Goal: Task Accomplishment & Management: Complete application form

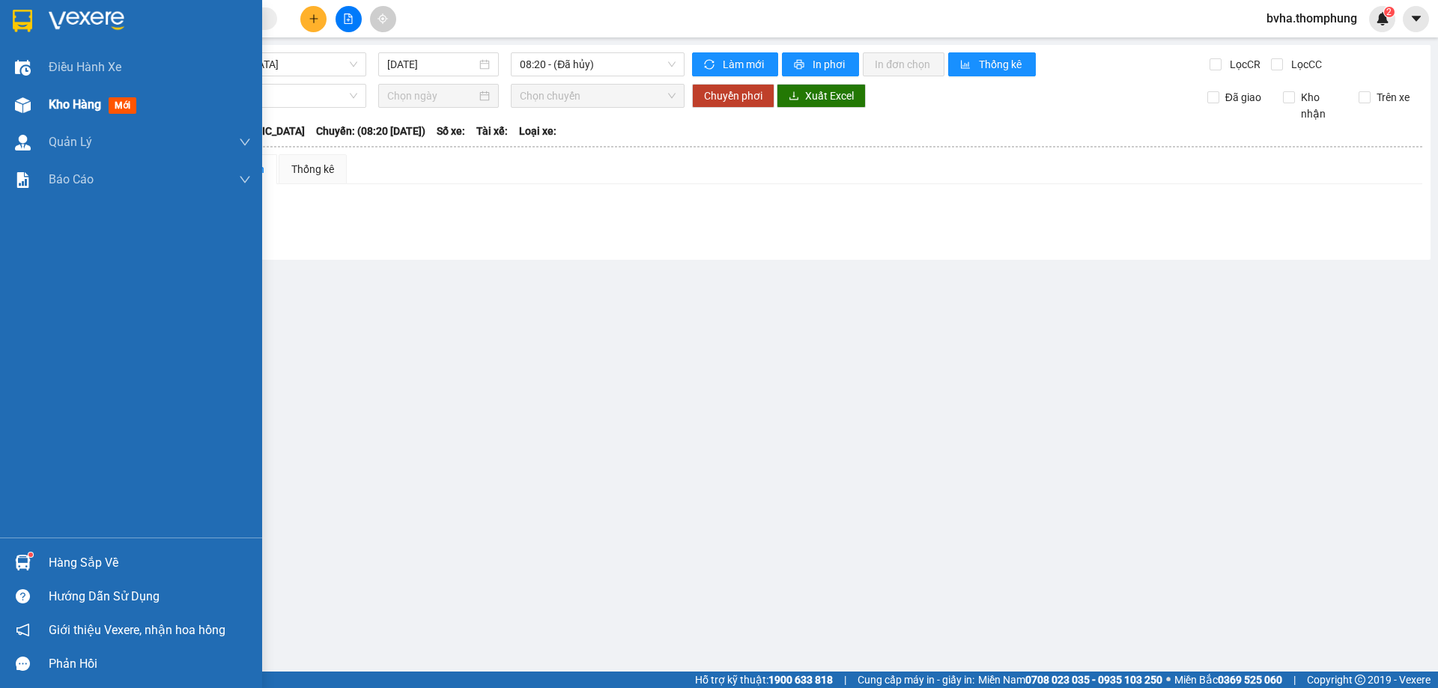
click at [84, 100] on span "Kho hàng" at bounding box center [75, 104] width 52 height 14
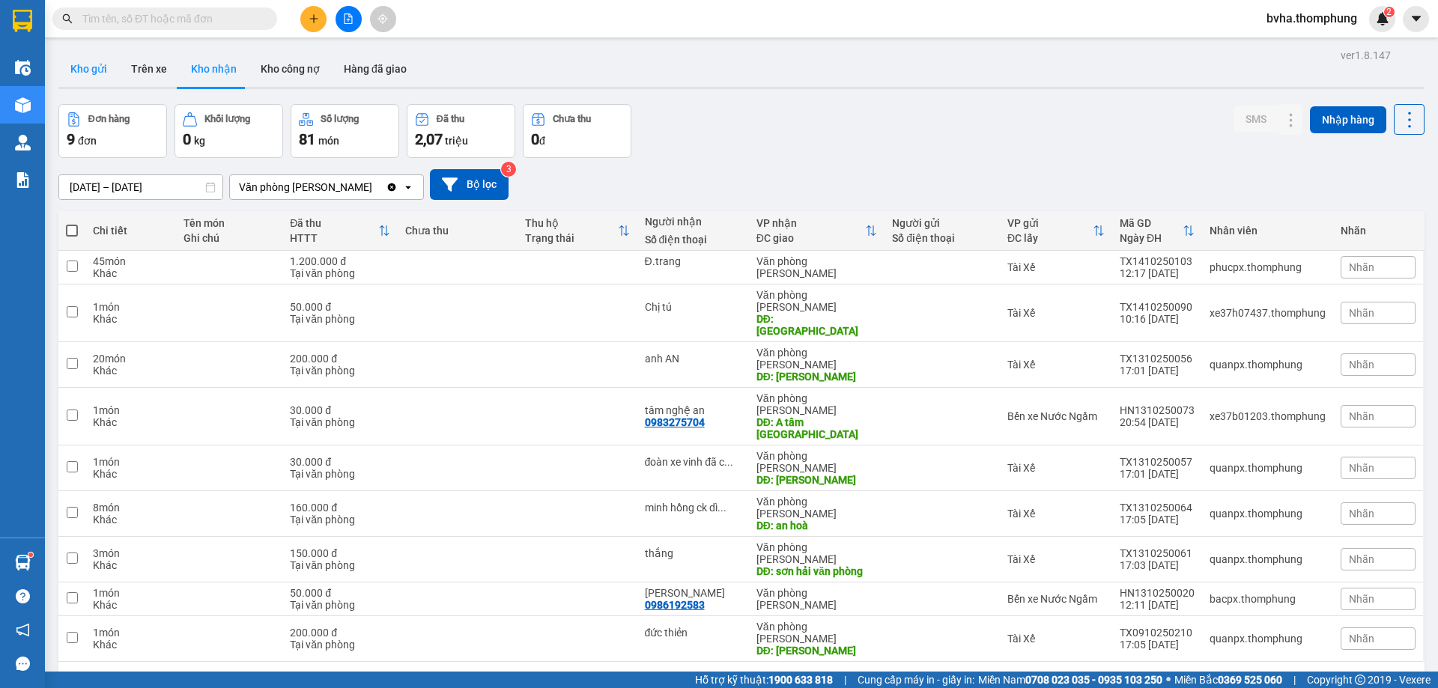
click at [89, 64] on button "Kho gửi" at bounding box center [88, 69] width 61 height 36
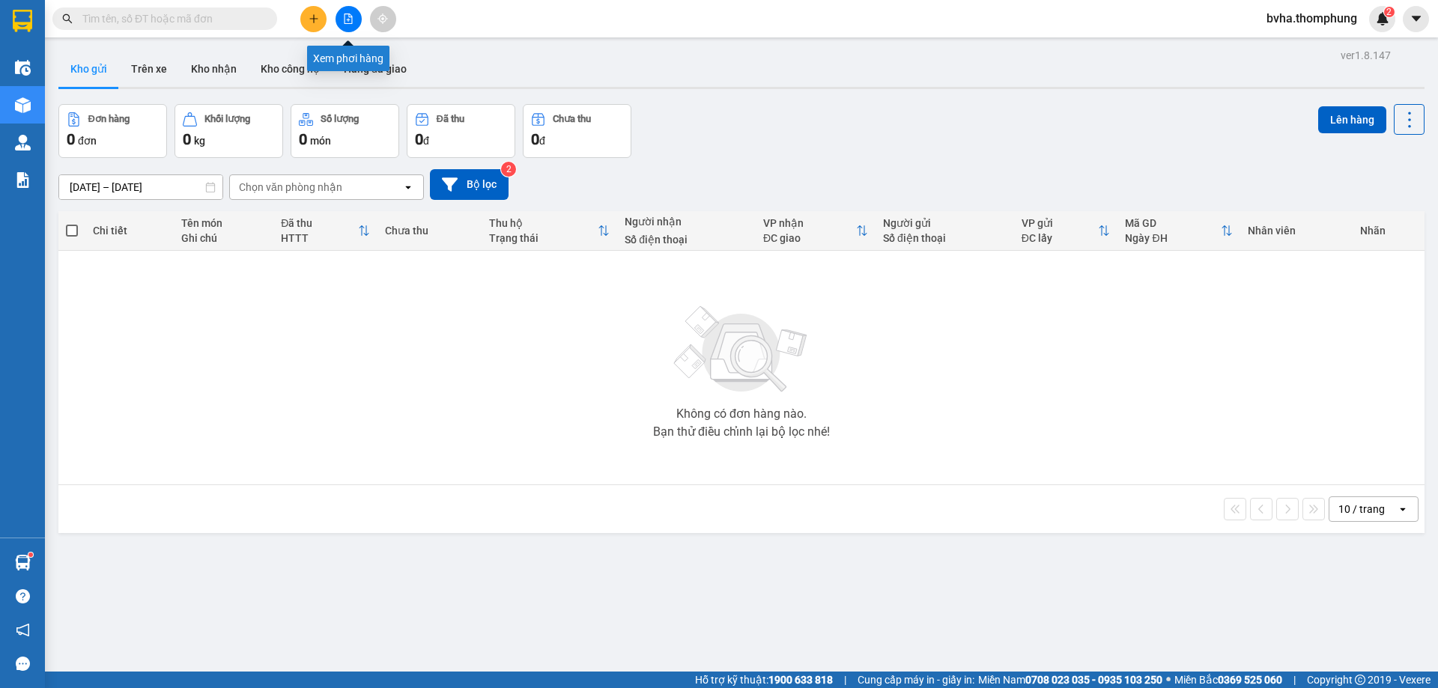
click at [346, 25] on button at bounding box center [348, 19] width 26 height 26
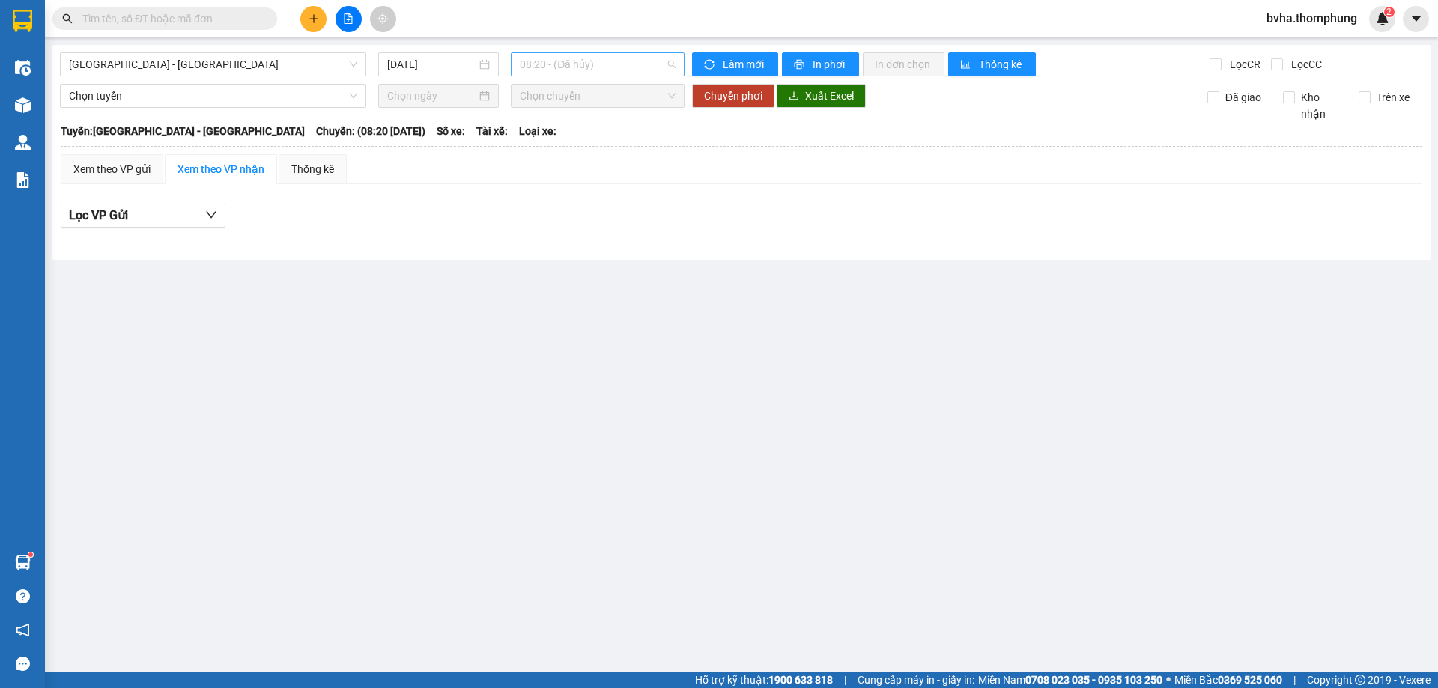
click at [569, 59] on span "08:20 - (Đã hủy)" at bounding box center [598, 64] width 156 height 22
click at [263, 57] on span "[GEOGRAPHIC_DATA] - [GEOGRAPHIC_DATA]" at bounding box center [213, 64] width 288 height 22
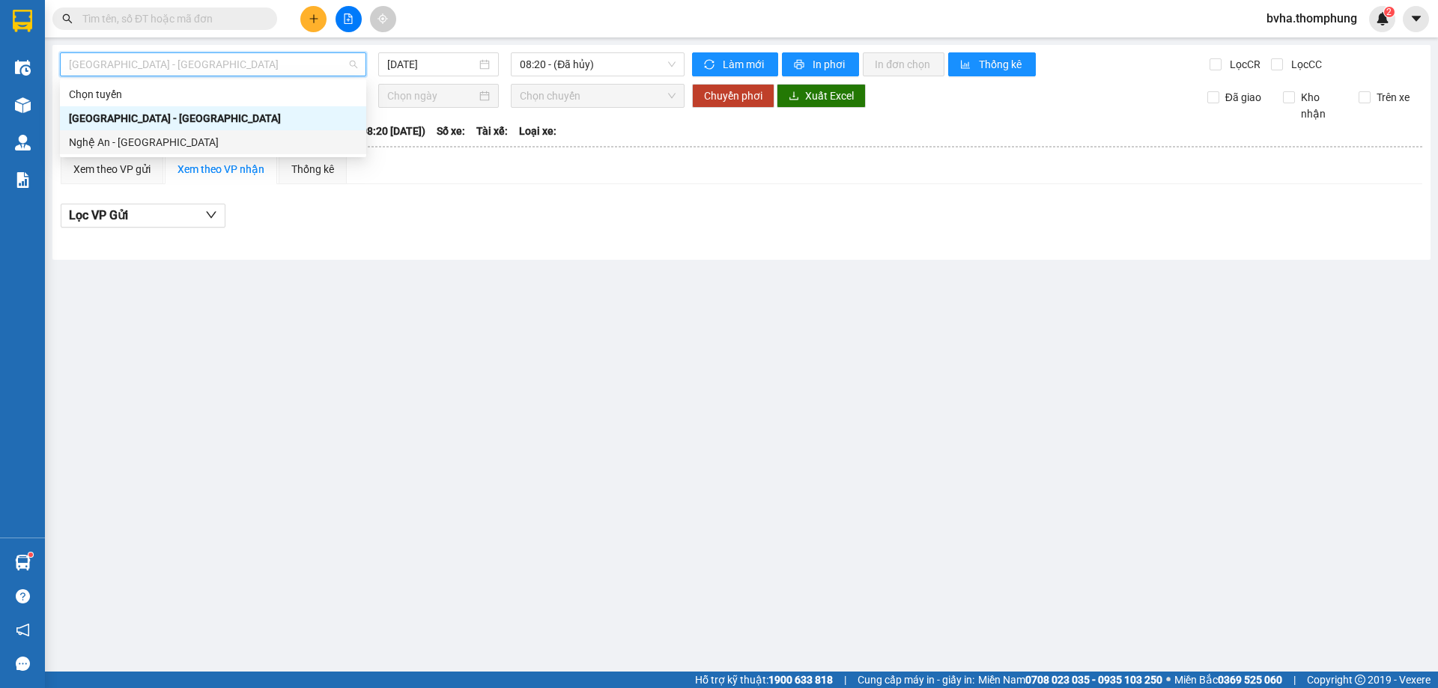
click at [169, 143] on div "Nghệ An - [GEOGRAPHIC_DATA]" at bounding box center [213, 142] width 288 height 16
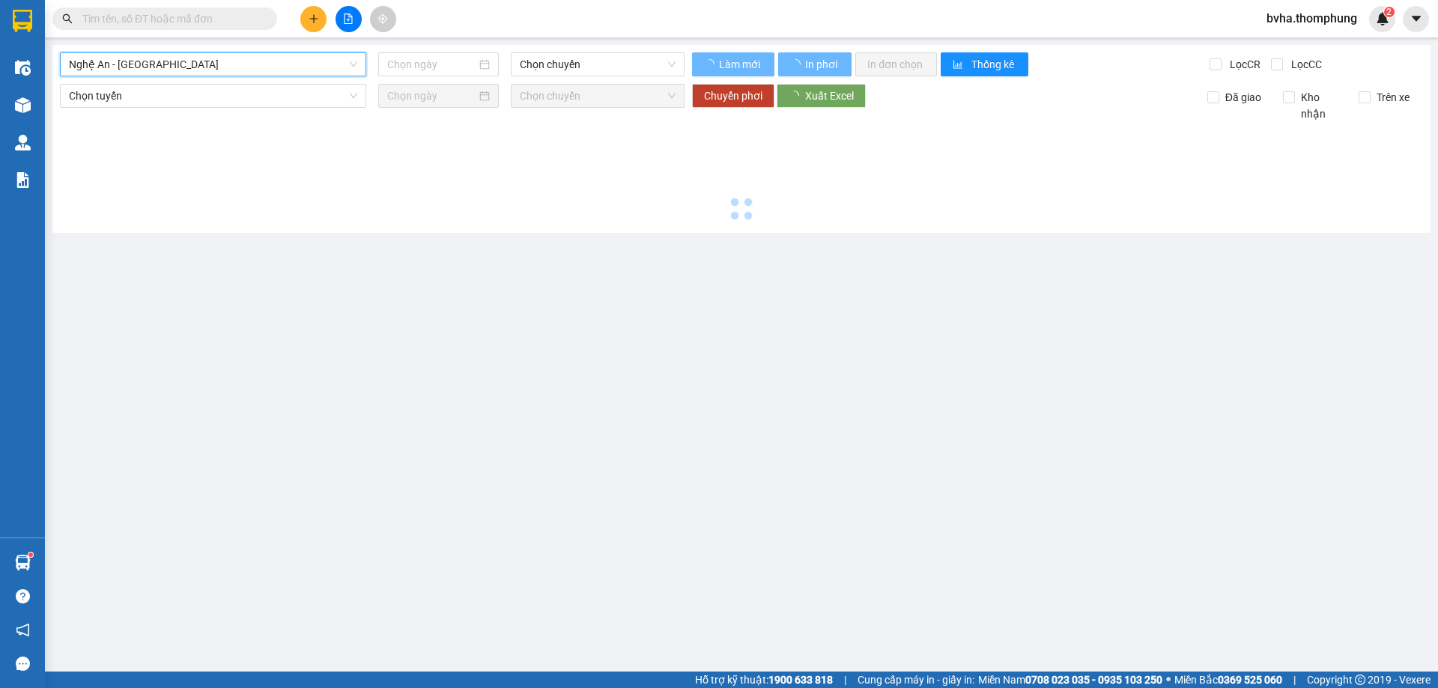
type input "[DATE]"
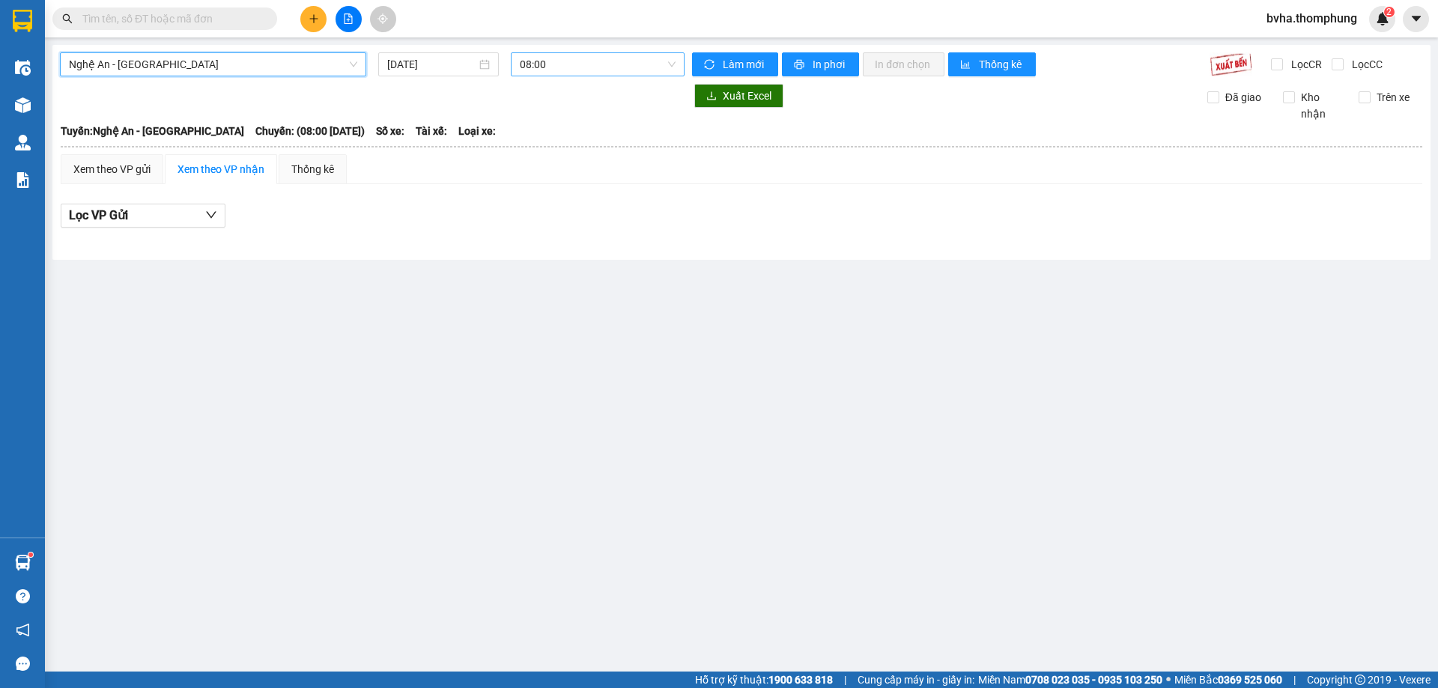
click at [583, 70] on span "08:00" at bounding box center [598, 64] width 156 height 22
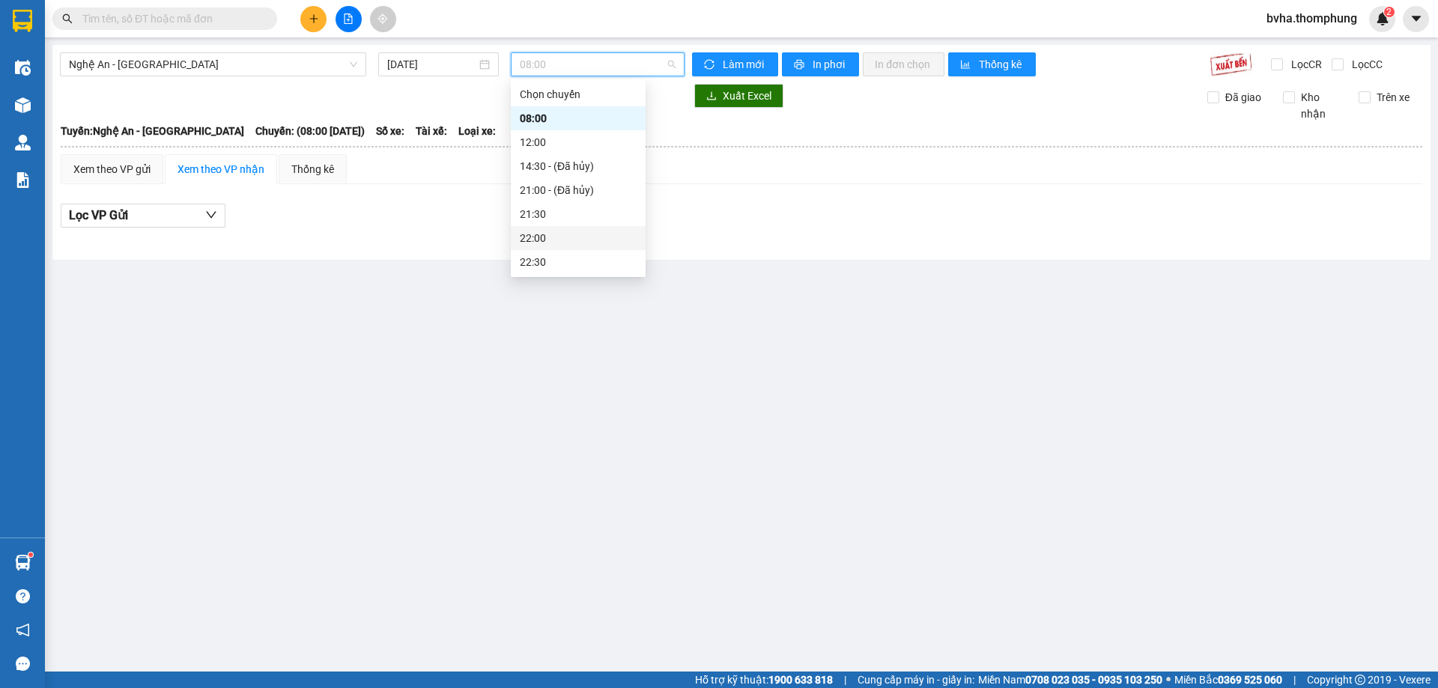
click at [538, 243] on div "22:00" at bounding box center [578, 238] width 117 height 16
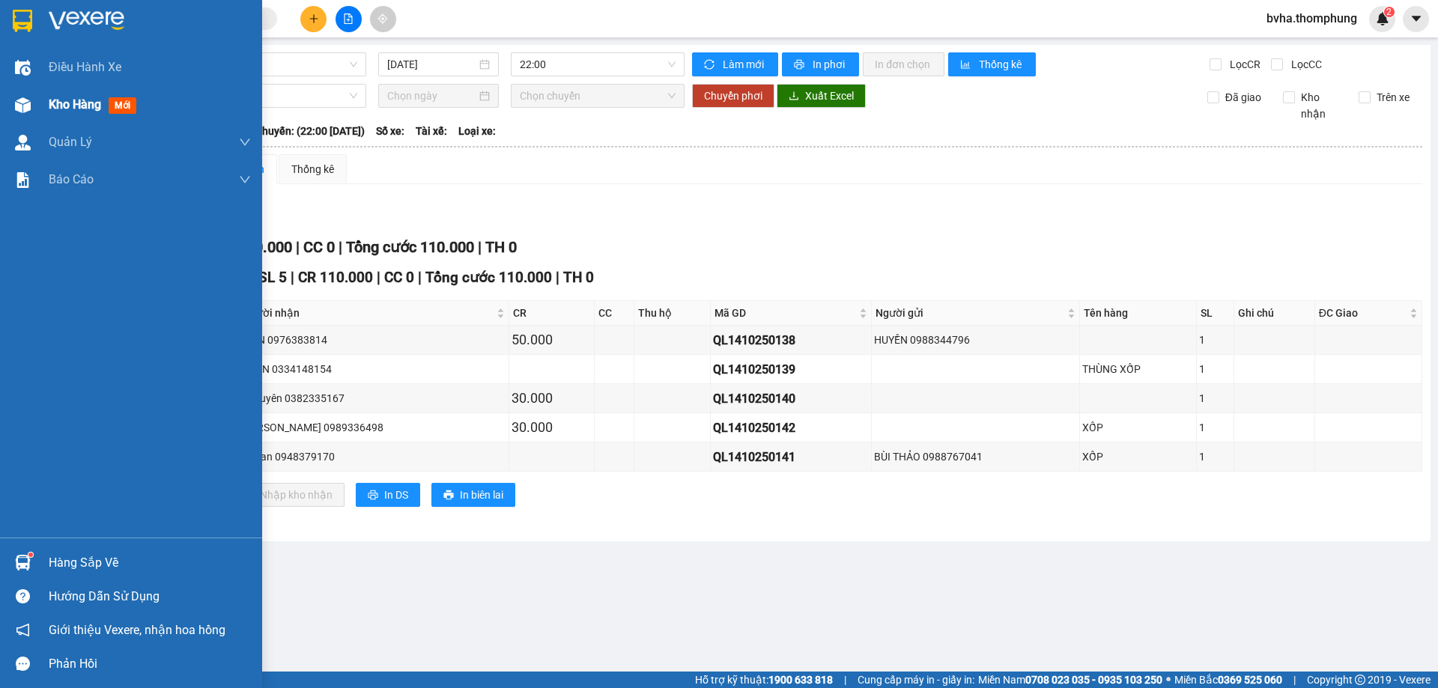
click at [37, 94] on div "Kho hàng mới" at bounding box center [131, 104] width 262 height 37
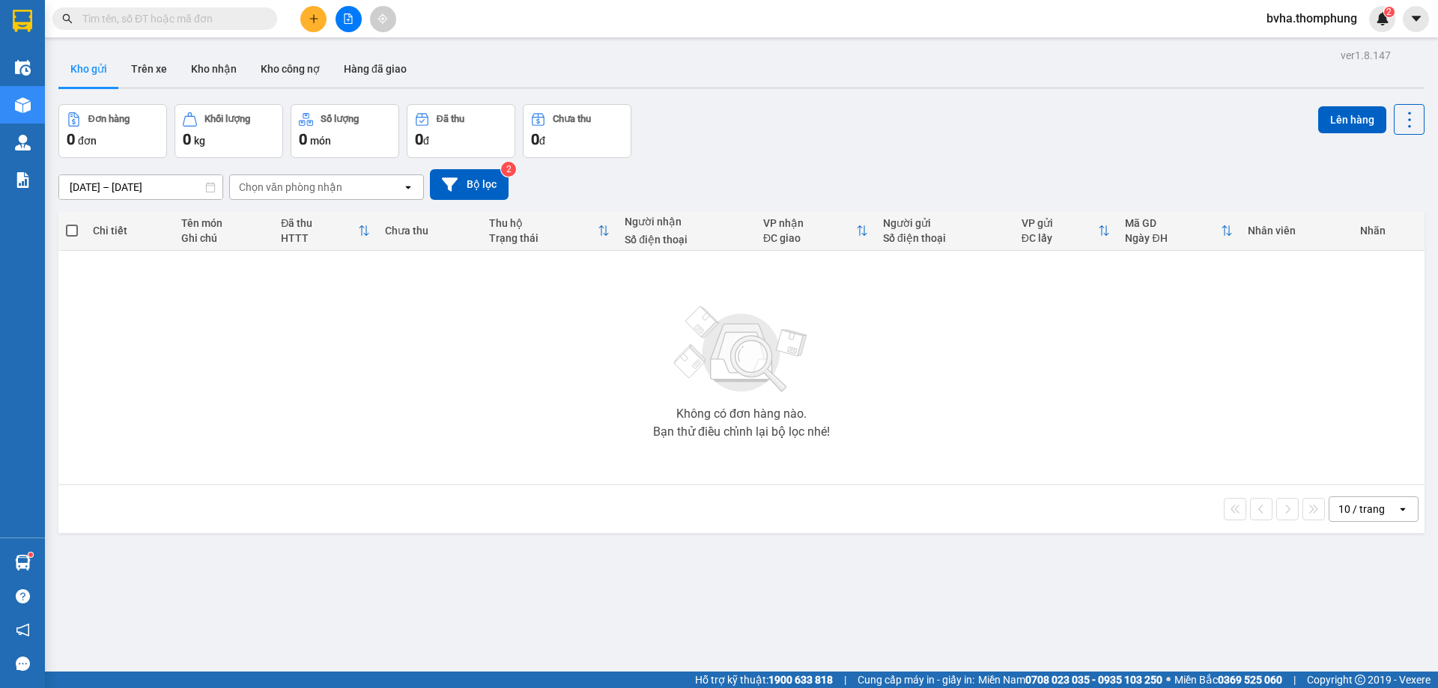
click at [315, 22] on icon "plus" at bounding box center [313, 18] width 10 height 10
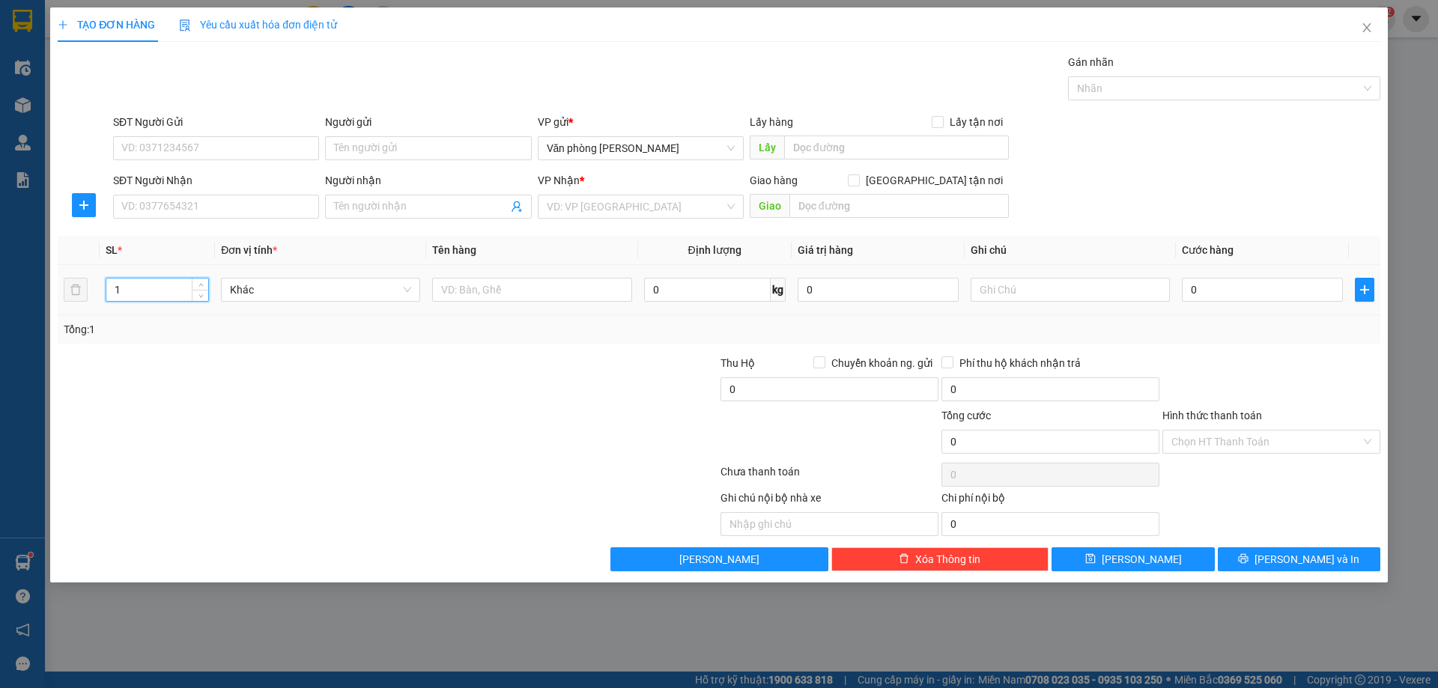
drag, startPoint x: 153, startPoint y: 293, endPoint x: 90, endPoint y: 290, distance: 63.0
click at [90, 290] on tr "1 Khác 0 kg 0 0" at bounding box center [719, 290] width 1322 height 50
type input "2"
click at [478, 295] on input "text" at bounding box center [531, 290] width 199 height 24
type input "XỐP"
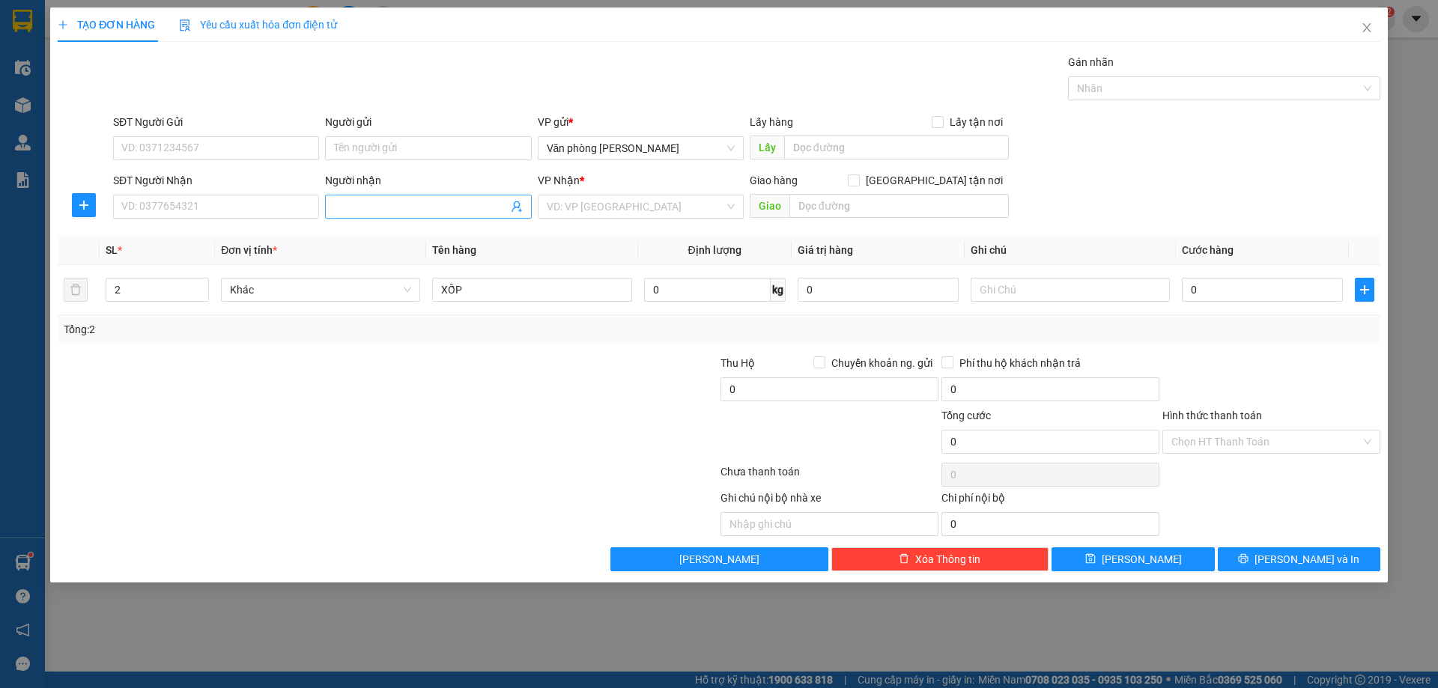
click at [398, 210] on input "Người nhận" at bounding box center [420, 206] width 173 height 16
click at [201, 210] on input "SĐT Người Nhận" at bounding box center [216, 207] width 206 height 24
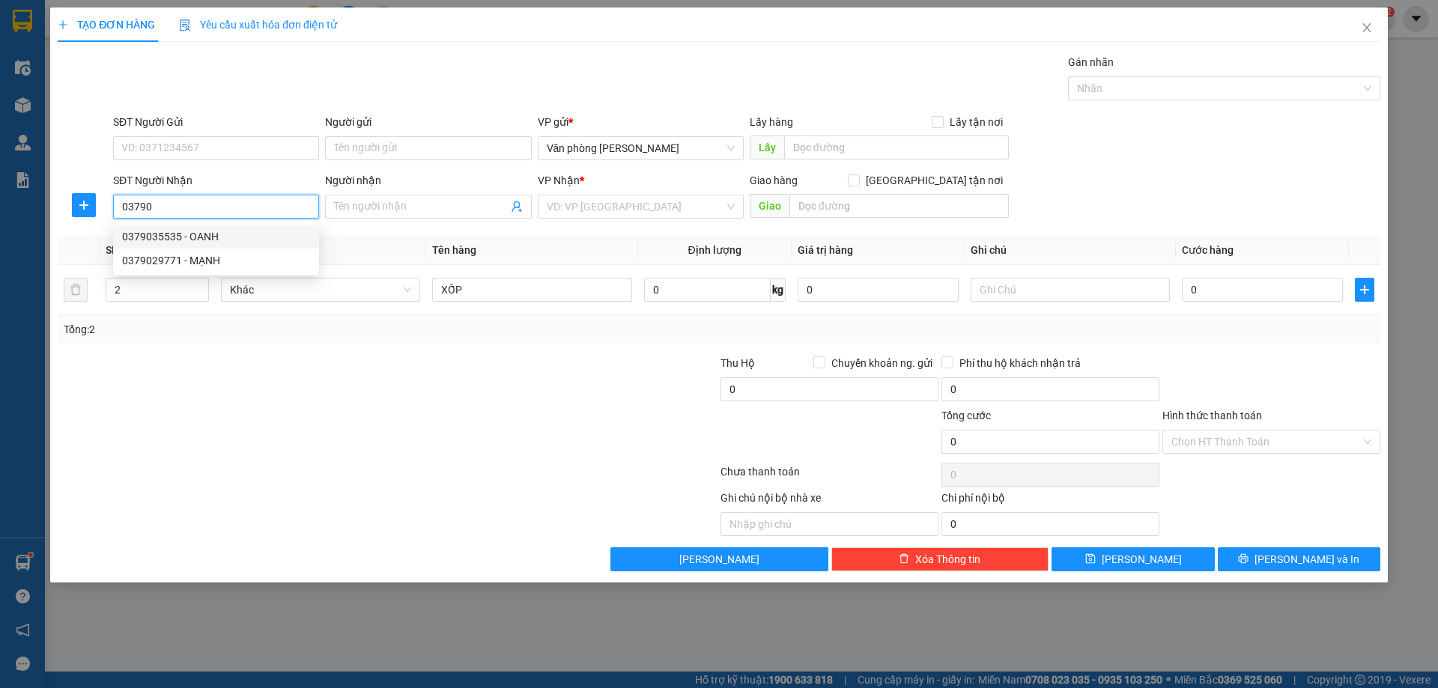
click at [156, 233] on div "0379035535 - OANH" at bounding box center [216, 236] width 188 height 16
type input "0379035535"
type input "OANH"
type input "0379035535"
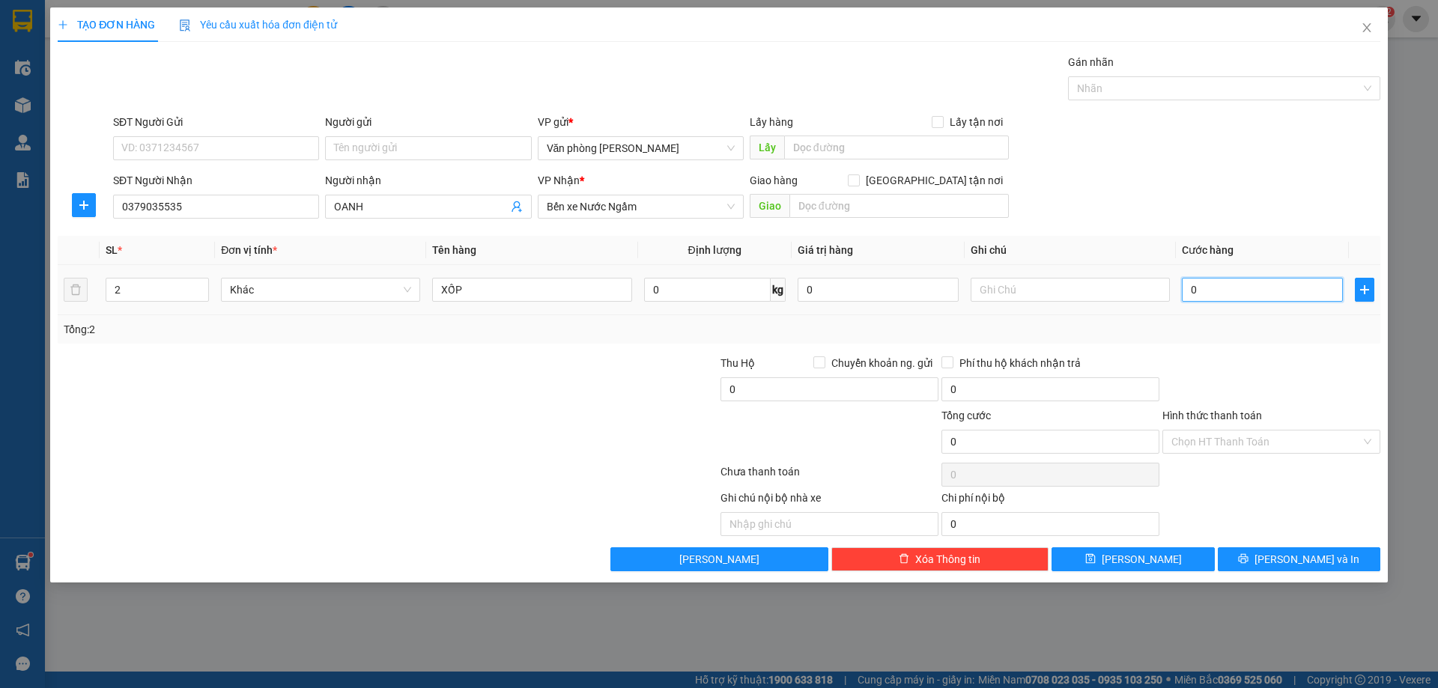
click at [1207, 285] on input "0" at bounding box center [1261, 290] width 161 height 24
type input "5"
type input "50"
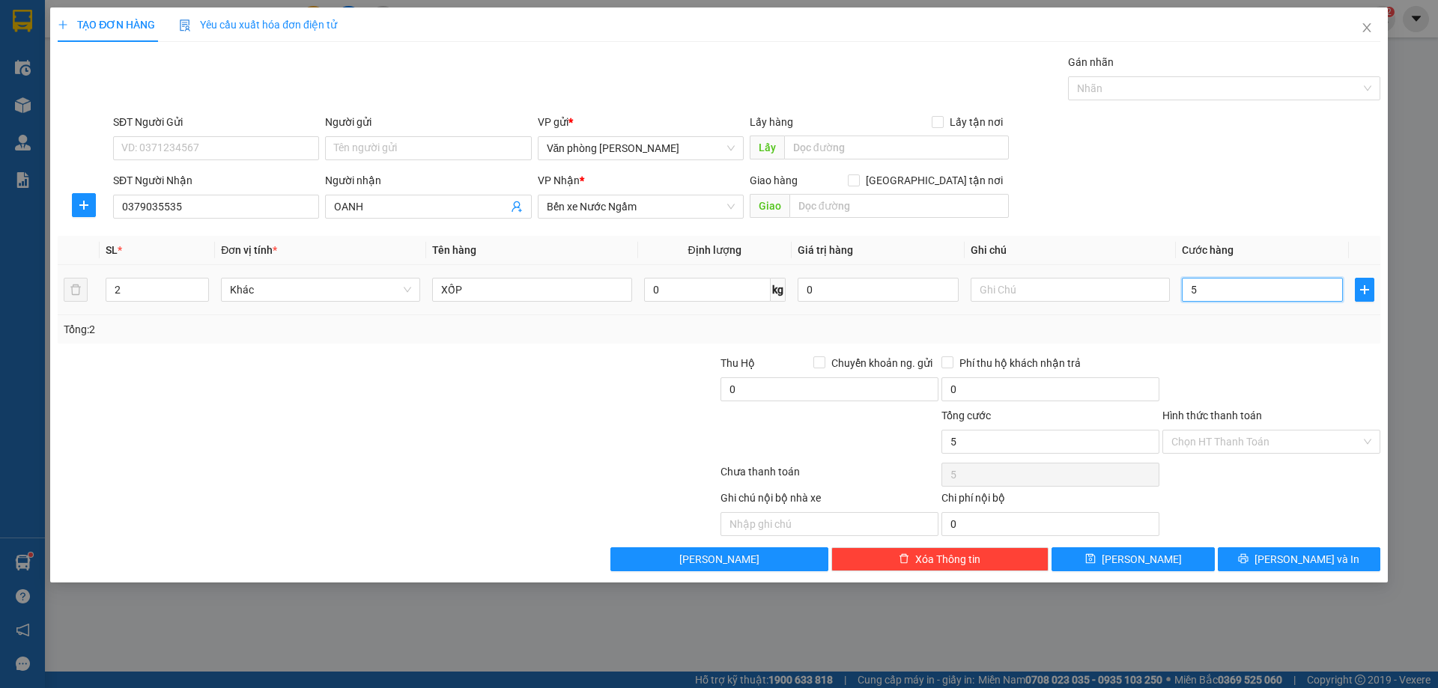
type input "50"
type input "50.000"
click at [1312, 439] on input "Hình thức thanh toán" at bounding box center [1265, 442] width 189 height 22
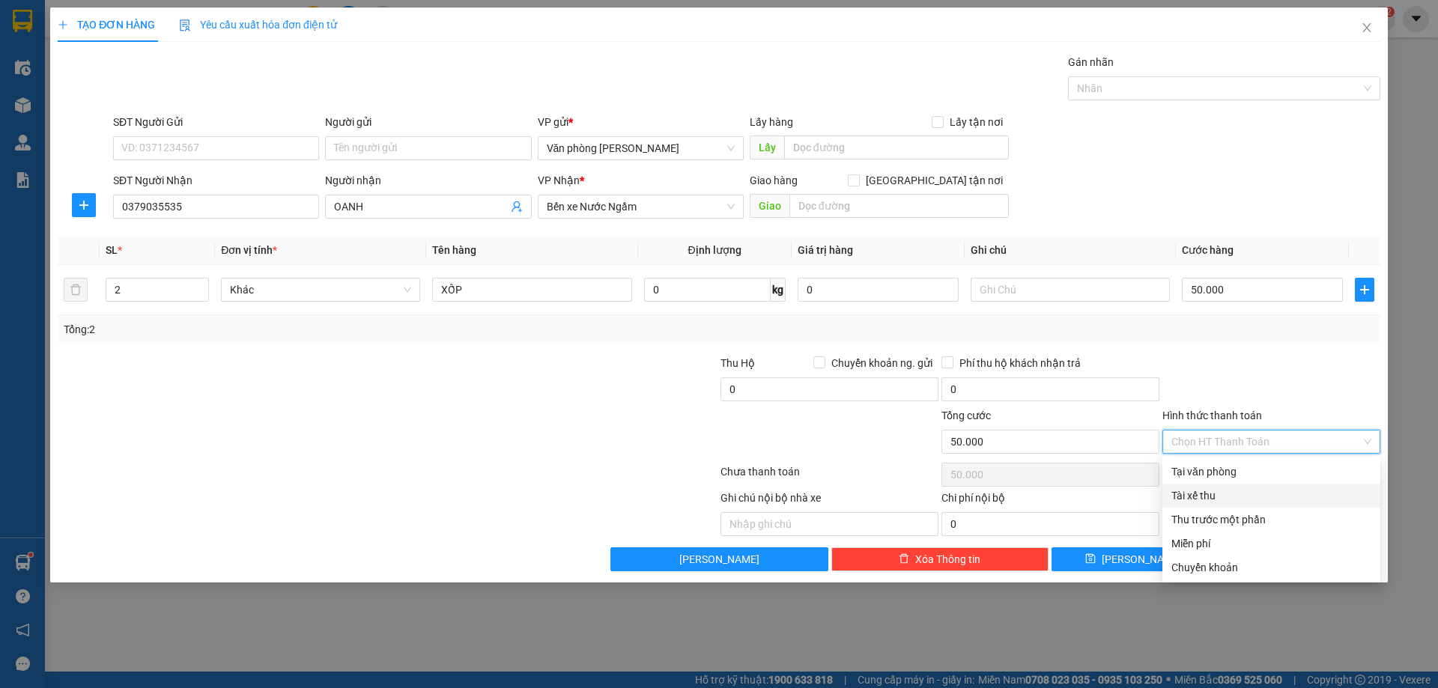
click at [1228, 499] on div "Tài xế thu" at bounding box center [1271, 495] width 200 height 16
type input "0"
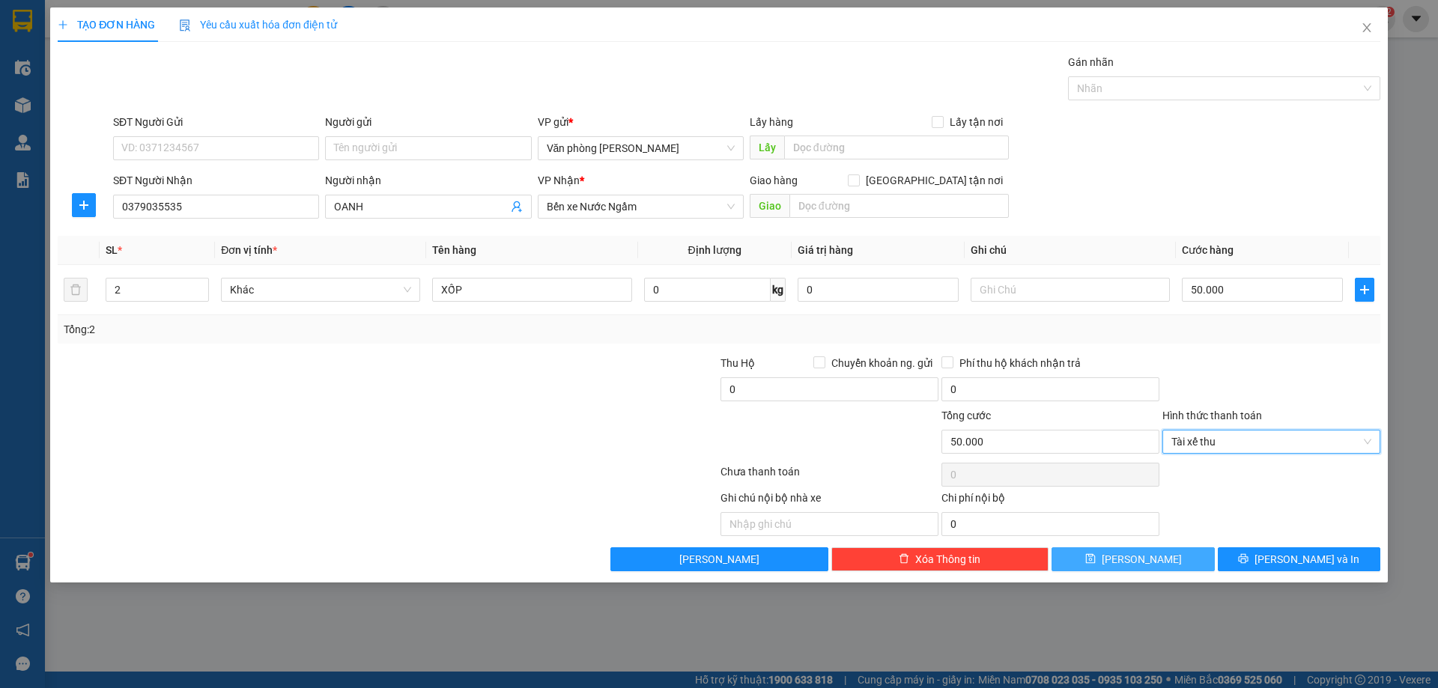
click at [1095, 559] on icon "save" at bounding box center [1090, 558] width 10 height 10
type input "1"
type input "0"
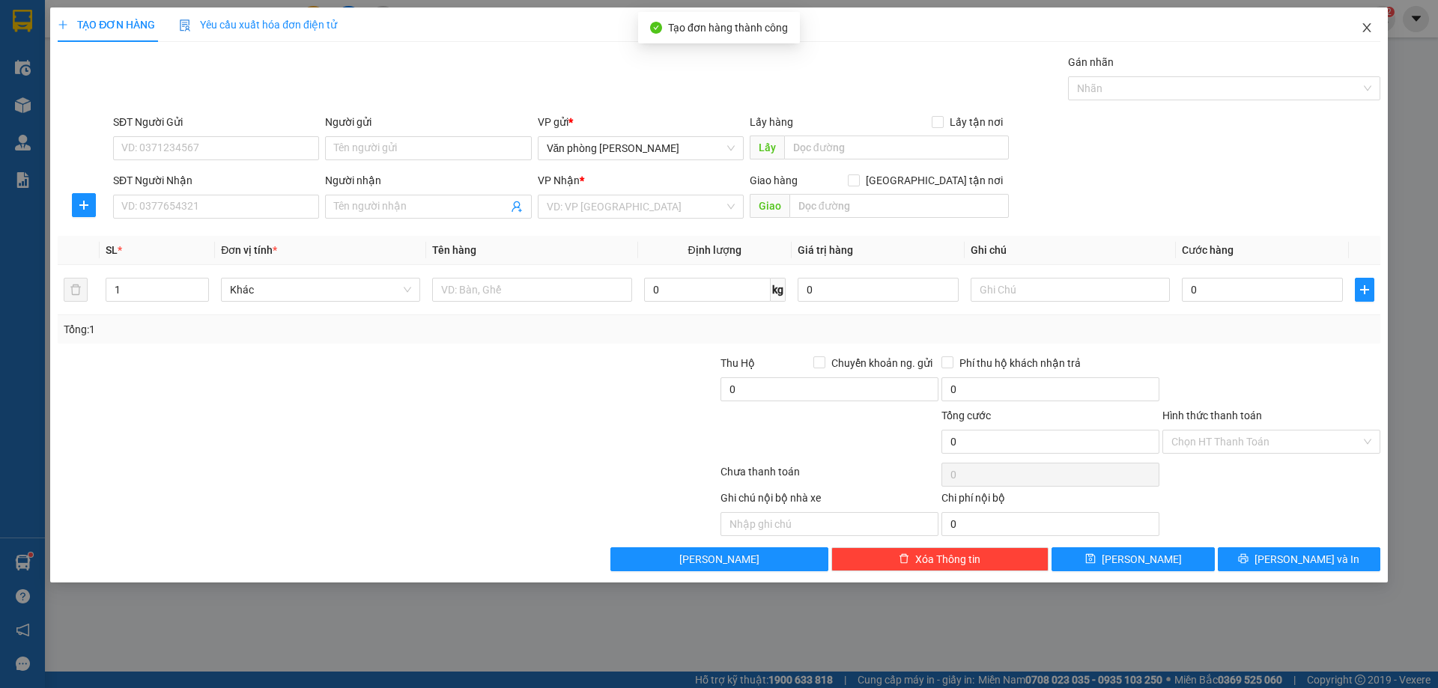
click at [1366, 24] on icon "close" at bounding box center [1366, 28] width 12 height 12
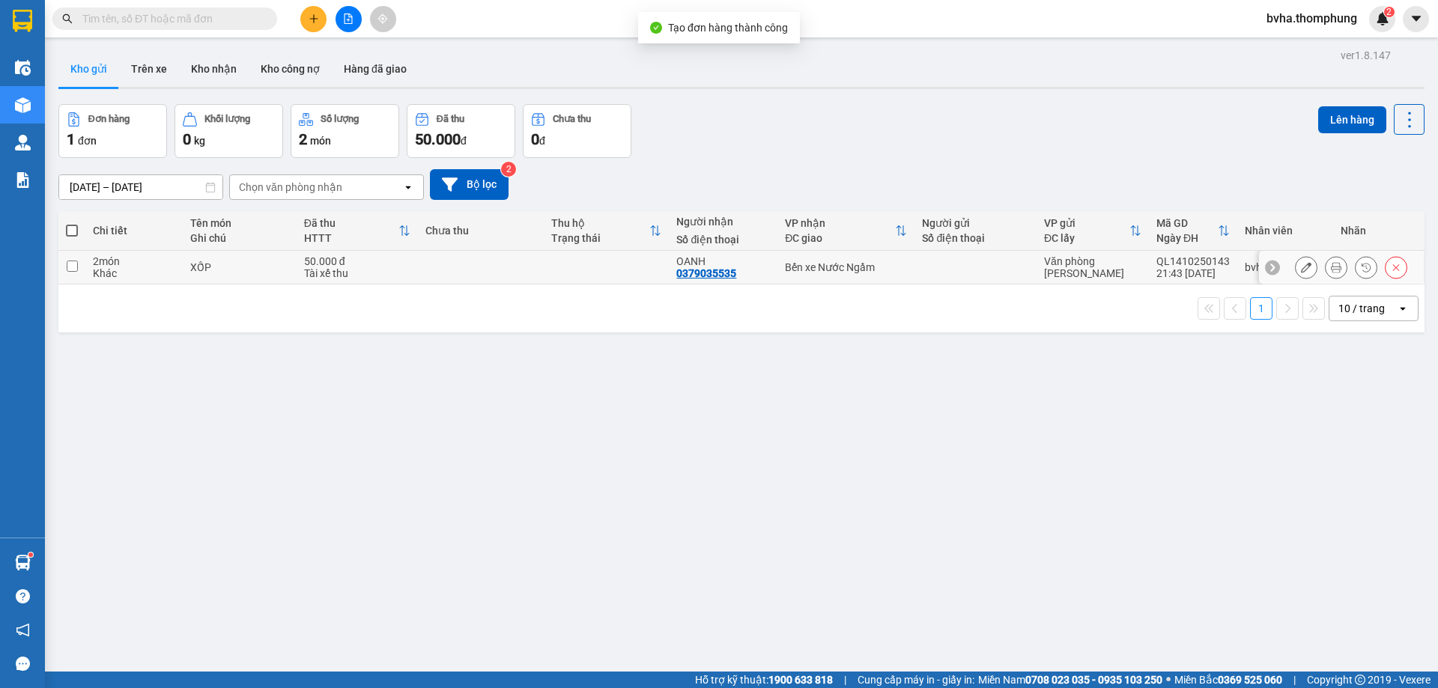
click at [262, 266] on div "XỐP" at bounding box center [239, 267] width 99 height 12
checkbox input "true"
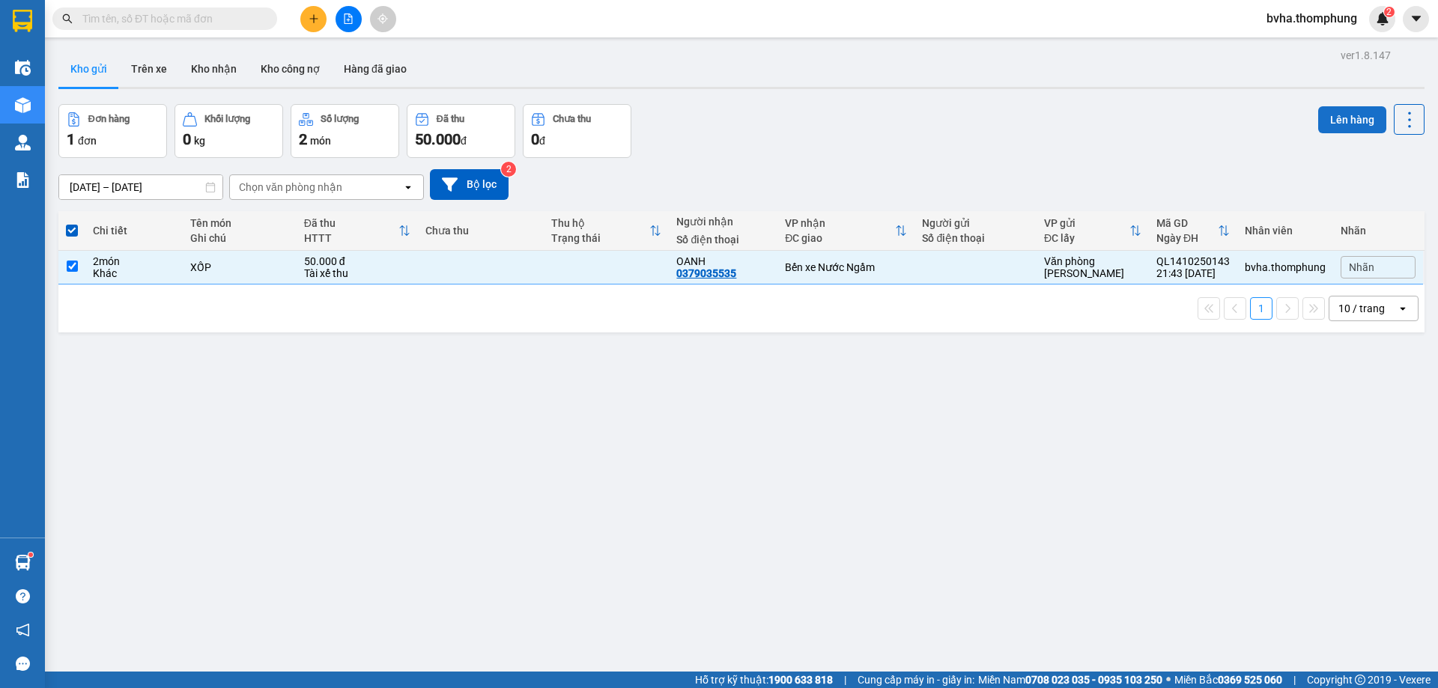
click at [1342, 121] on button "Lên hàng" at bounding box center [1352, 119] width 68 height 27
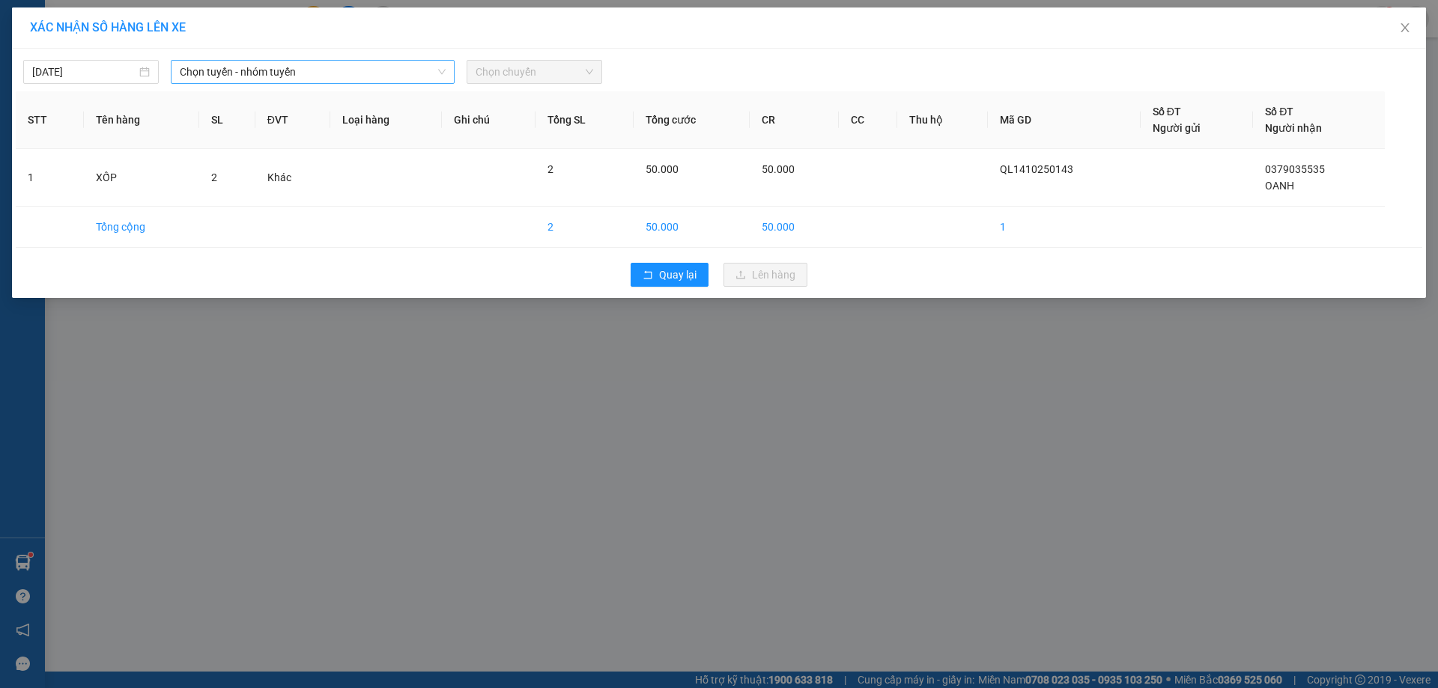
click at [362, 74] on span "Chọn tuyến - nhóm tuyến" at bounding box center [313, 72] width 266 height 22
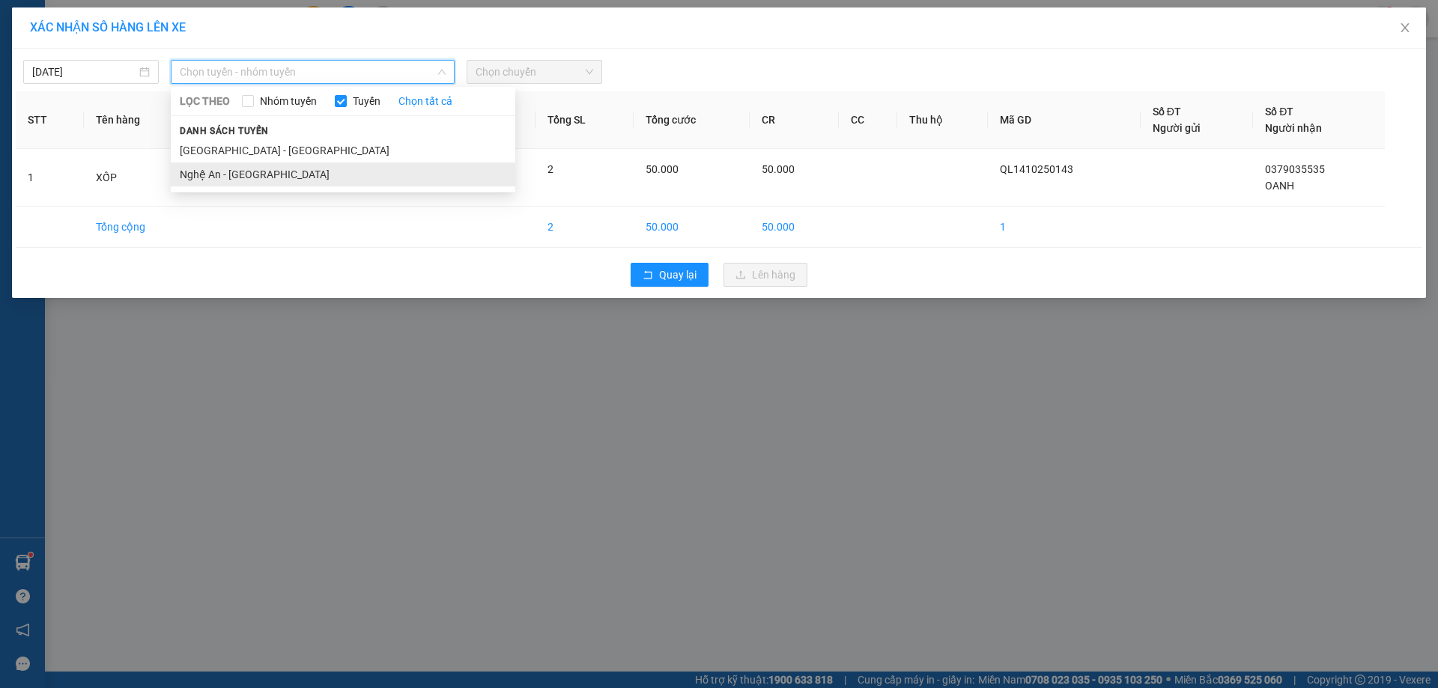
click at [255, 171] on li "Nghệ An - [GEOGRAPHIC_DATA]" at bounding box center [343, 174] width 344 height 24
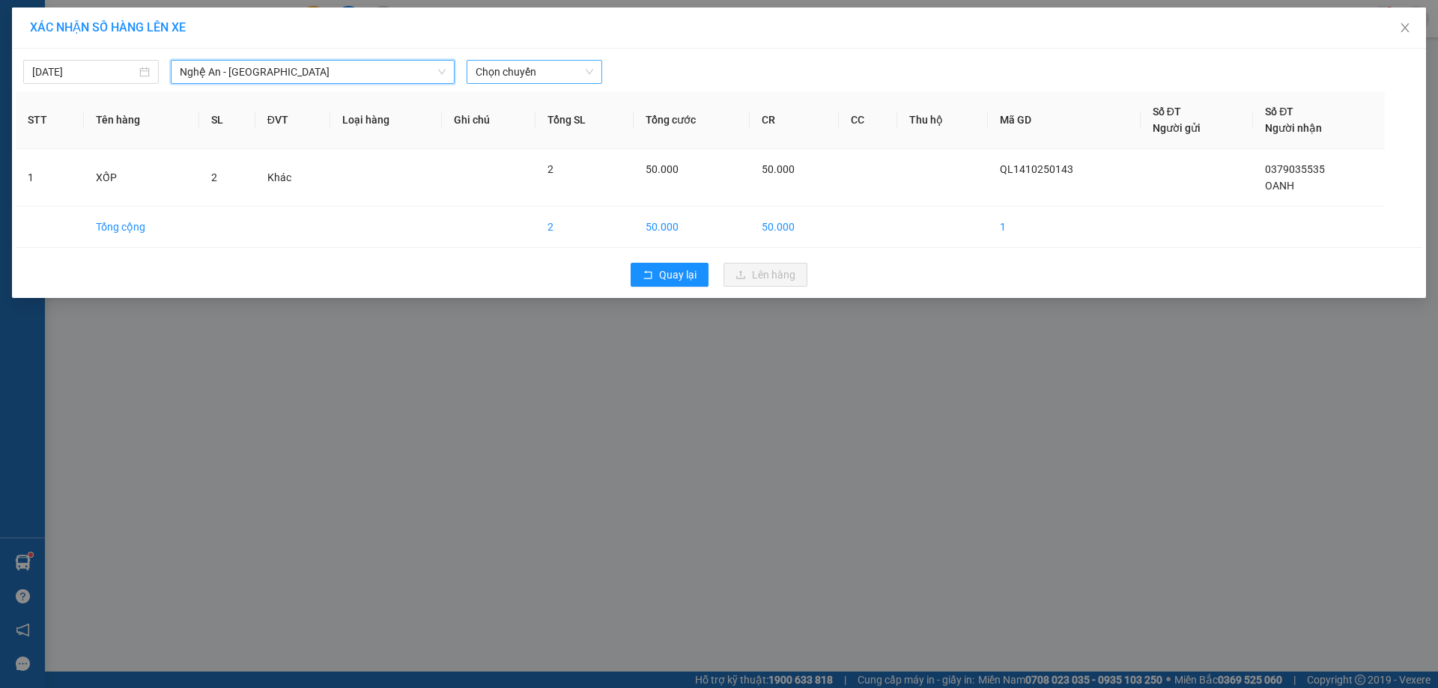
click at [538, 72] on span "Chọn chuyến" at bounding box center [534, 72] width 118 height 22
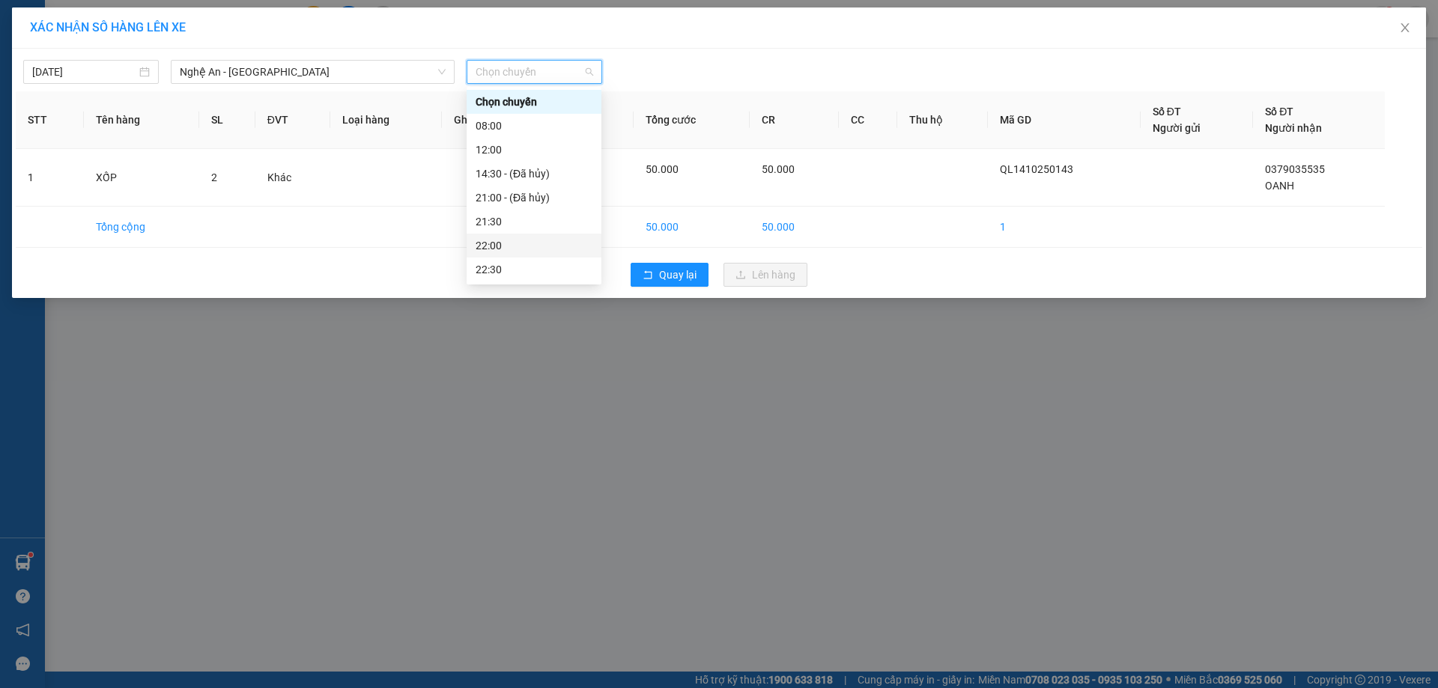
click at [493, 243] on div "22:00" at bounding box center [533, 245] width 117 height 16
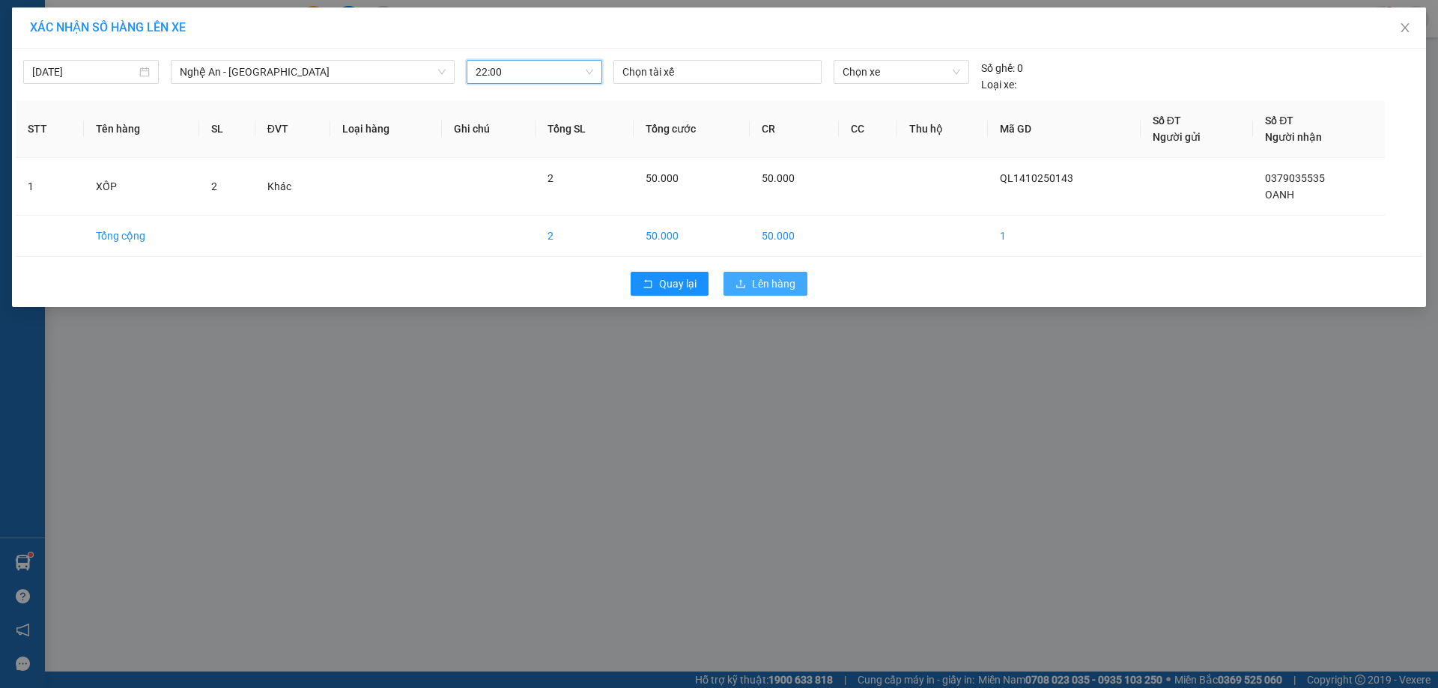
click at [781, 285] on span "Lên hàng" at bounding box center [773, 284] width 43 height 16
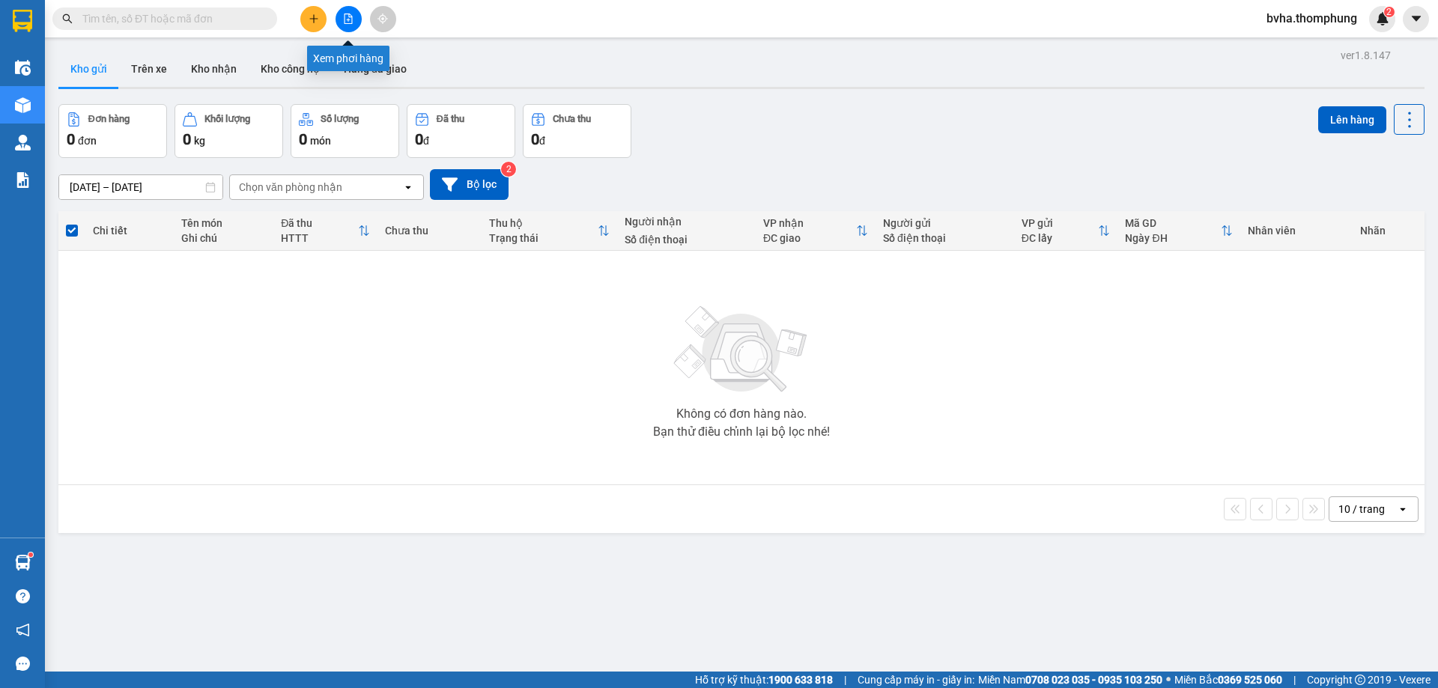
click at [350, 22] on icon "file-add" at bounding box center [348, 18] width 10 height 10
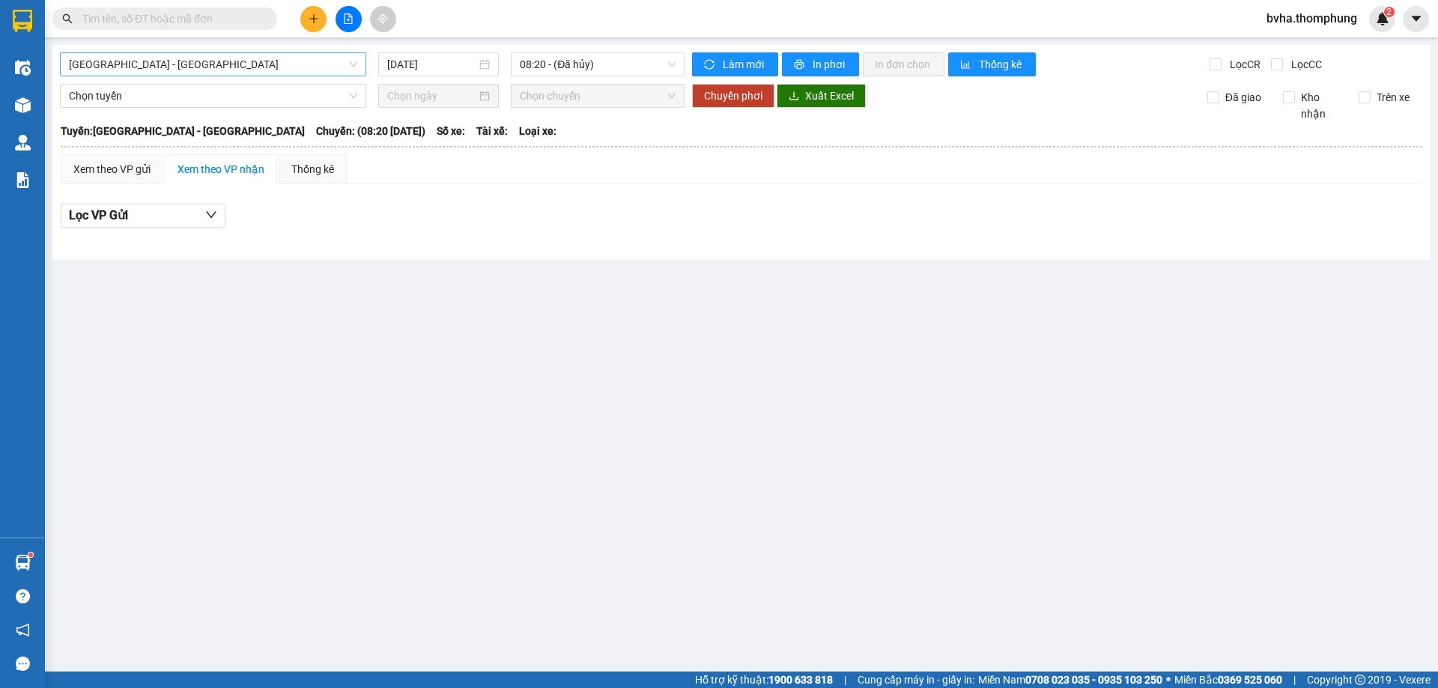
click at [222, 67] on span "[GEOGRAPHIC_DATA] - [GEOGRAPHIC_DATA]" at bounding box center [213, 64] width 288 height 22
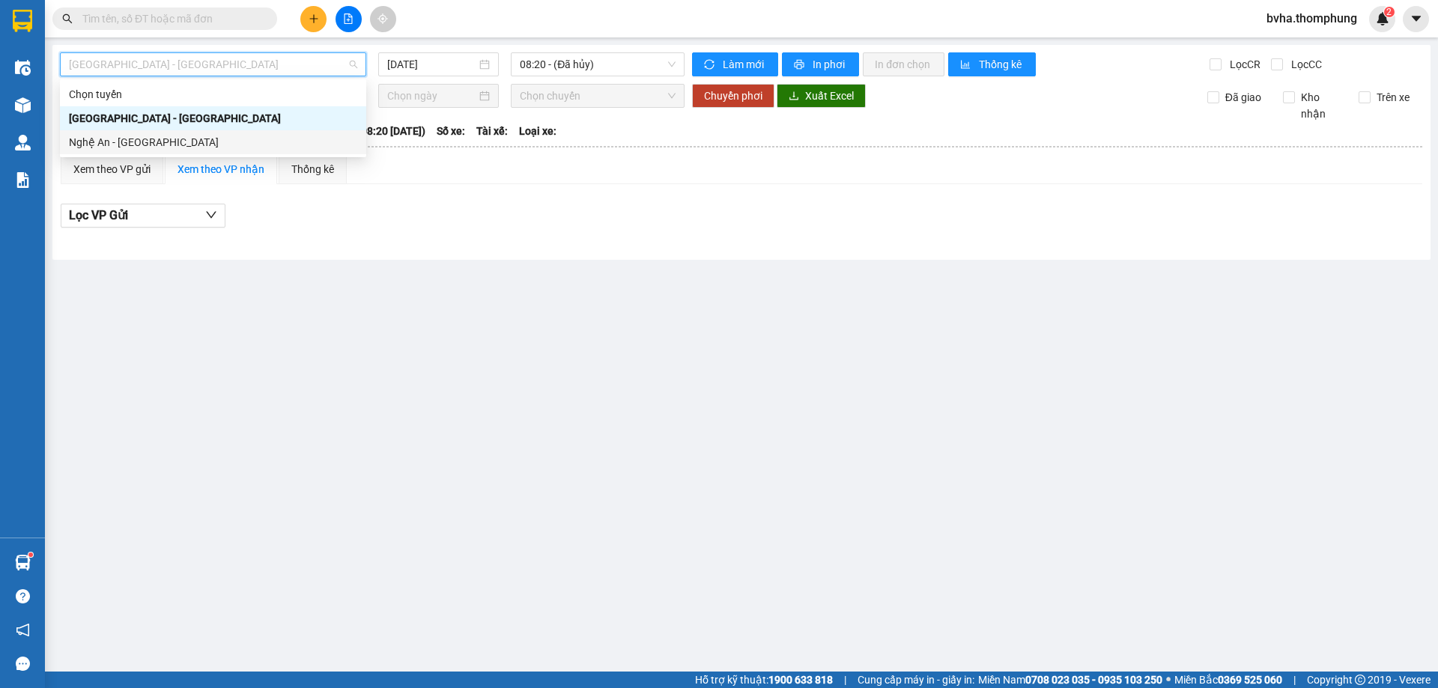
click at [123, 136] on div "Nghệ An - [GEOGRAPHIC_DATA]" at bounding box center [213, 142] width 288 height 16
type input "[DATE]"
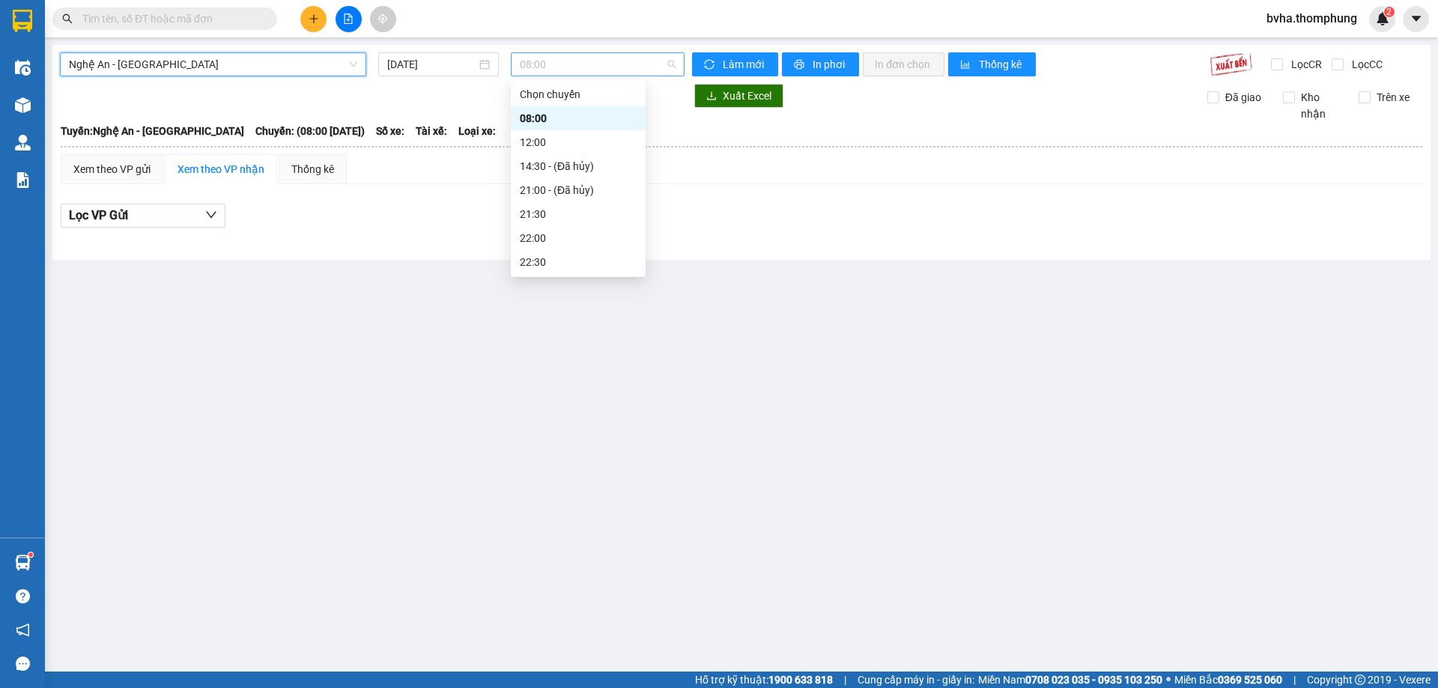
click at [612, 64] on span "08:00" at bounding box center [598, 64] width 156 height 22
click at [552, 244] on div "22:00" at bounding box center [578, 238] width 117 height 16
